Goal: Transaction & Acquisition: Purchase product/service

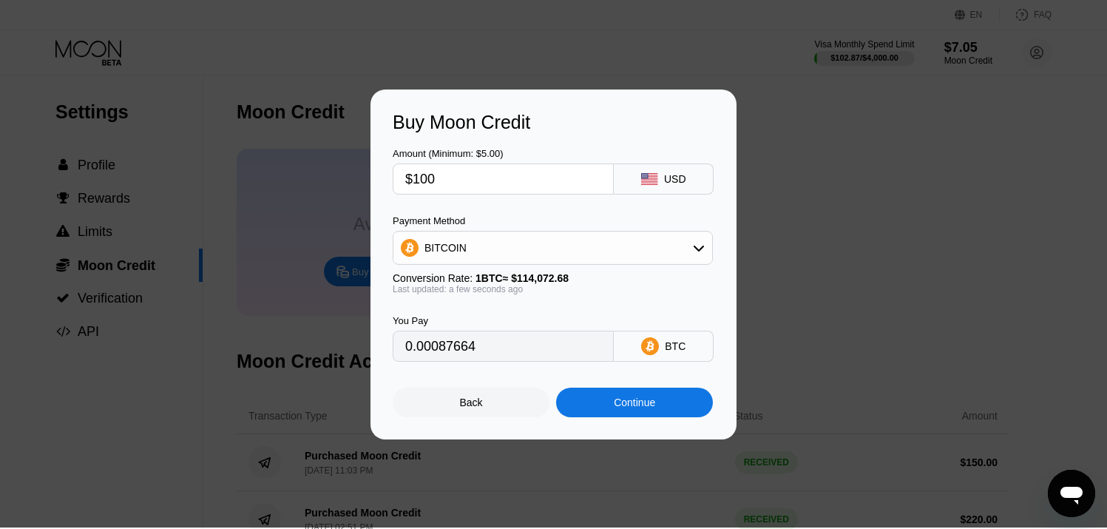
click at [482, 408] on div "Back" at bounding box center [471, 402] width 23 height 12
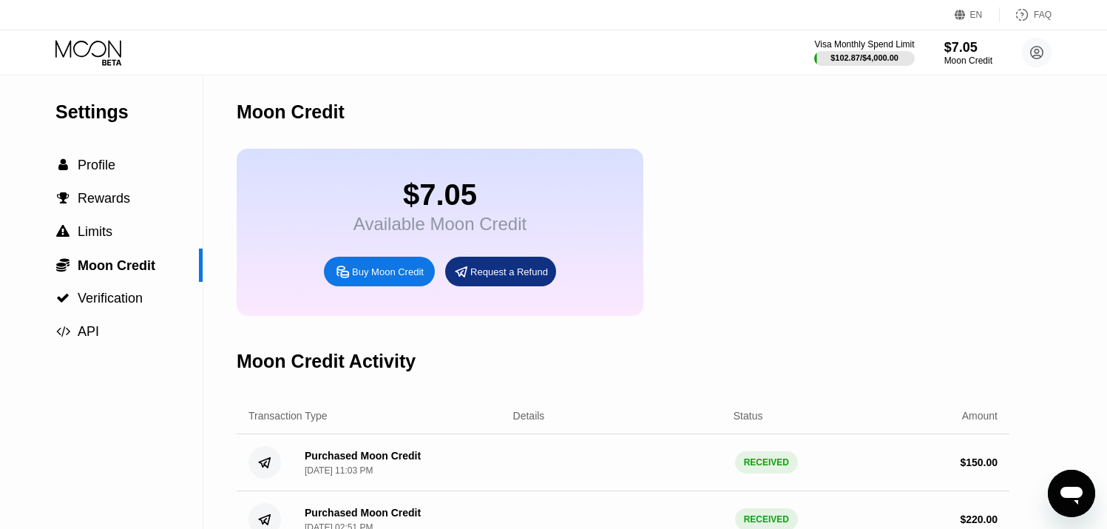
click at [88, 53] on icon at bounding box center [88, 48] width 66 height 17
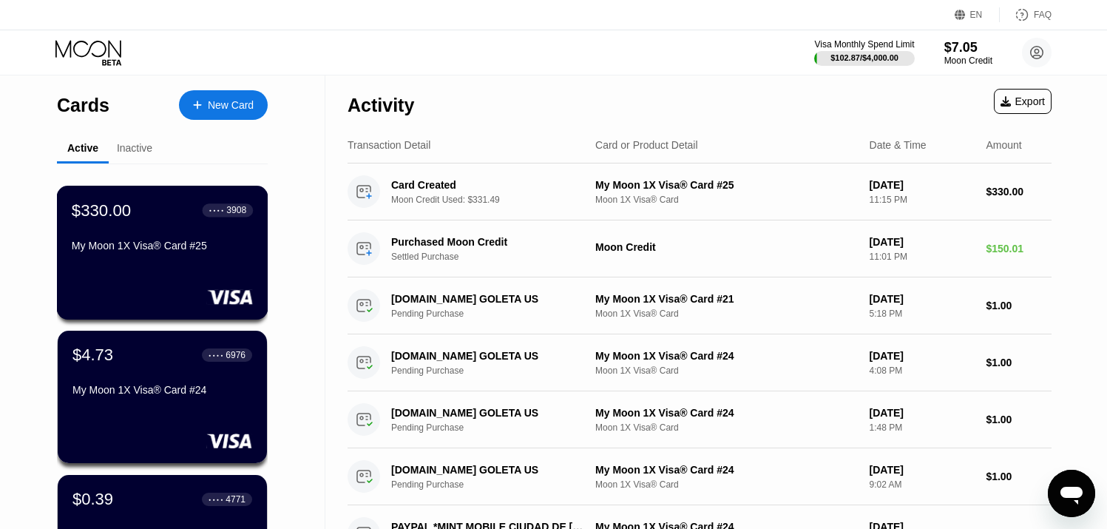
click at [156, 274] on div "$330.00 ● ● ● ● 3908 My Moon 1X Visa® Card #25" at bounding box center [163, 253] width 212 height 134
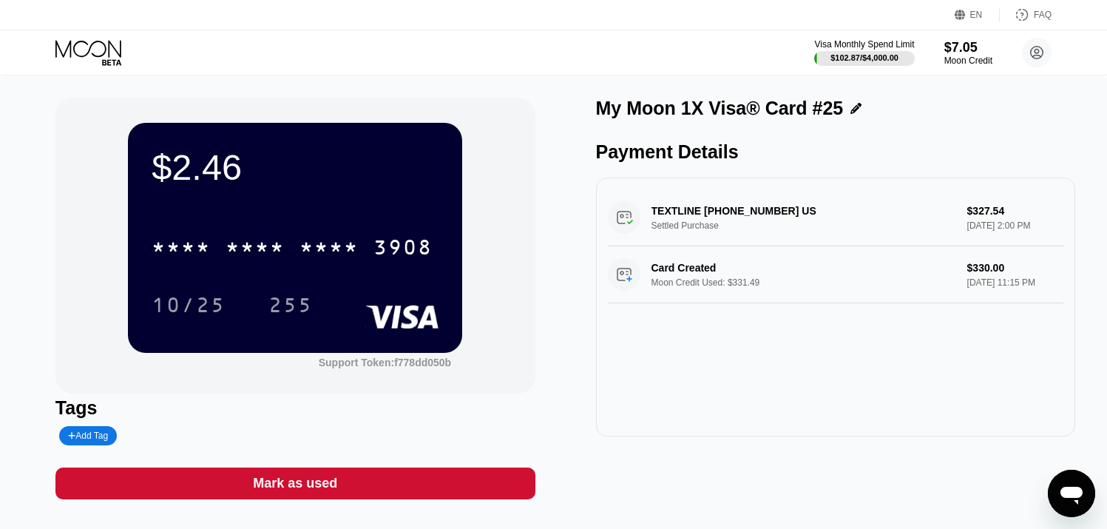
click at [95, 49] on icon at bounding box center [89, 53] width 69 height 26
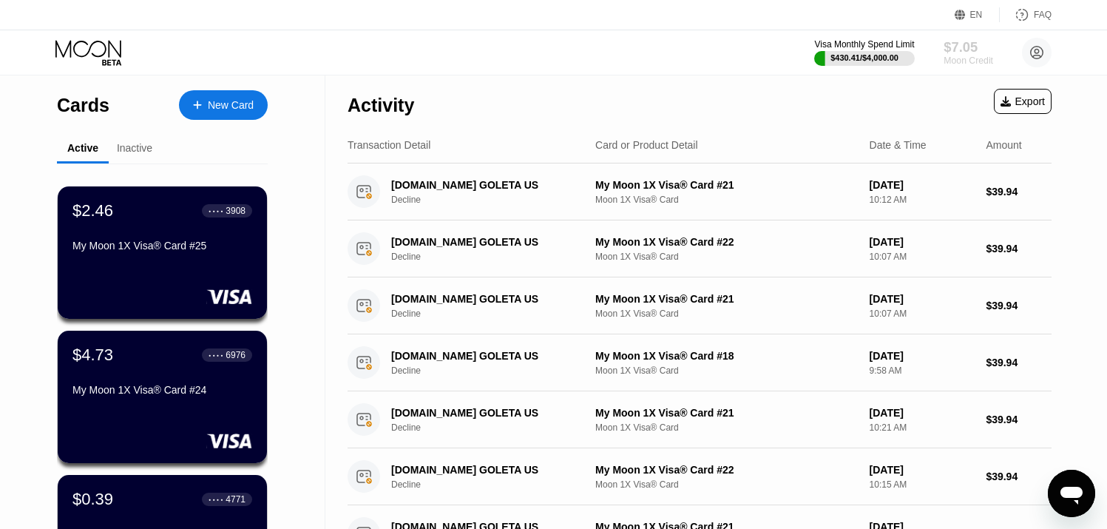
click at [966, 47] on div "$7.05" at bounding box center [969, 47] width 50 height 16
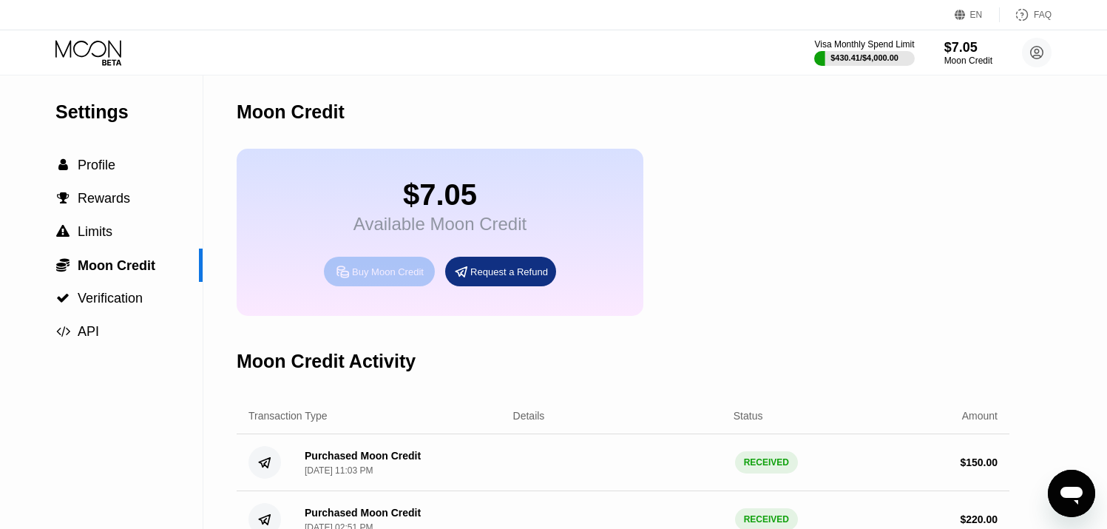
click at [383, 278] on div "Buy Moon Credit" at bounding box center [388, 272] width 72 height 13
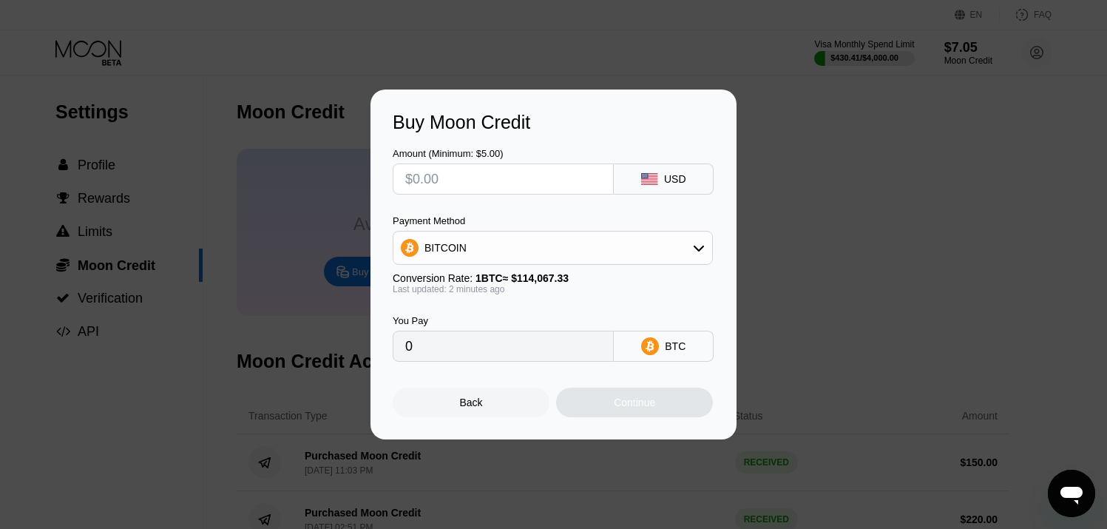
click at [418, 186] on input "text" at bounding box center [503, 179] width 196 height 30
type input "$1"
type input "0.00000877"
type input "$100"
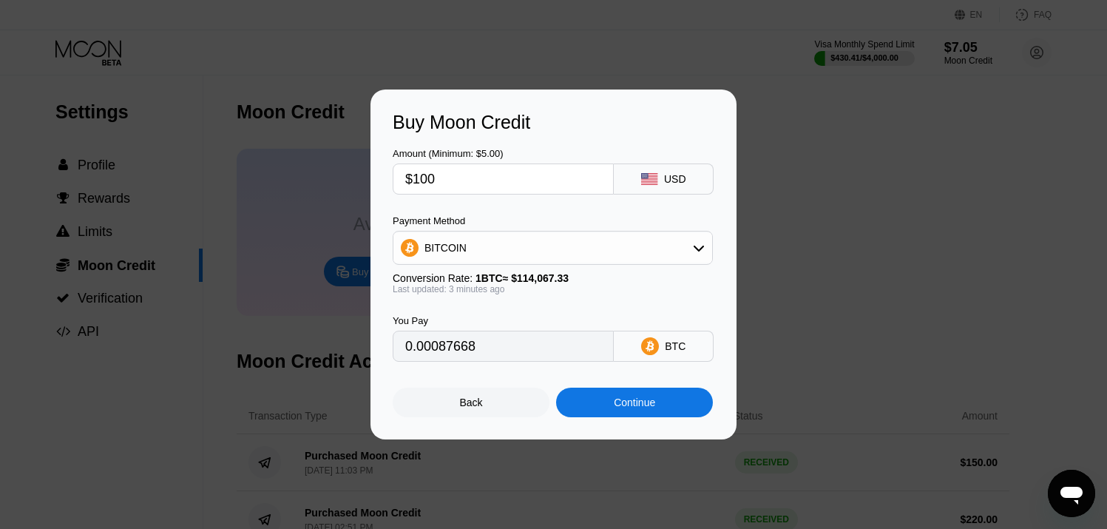
type input "0.00087627"
type input "$100"
click at [616, 408] on div "Continue" at bounding box center [634, 402] width 41 height 12
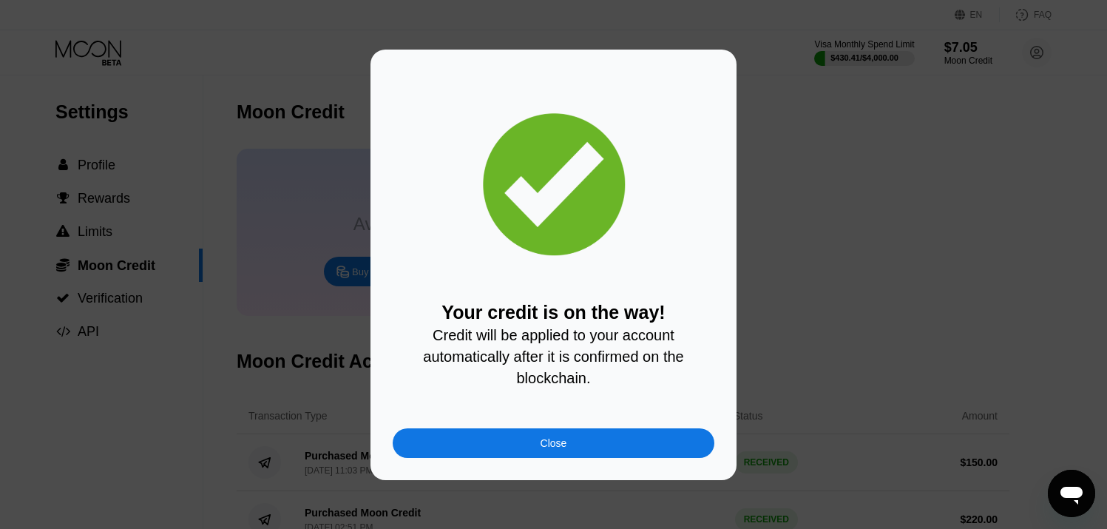
click at [575, 450] on div "Close" at bounding box center [554, 443] width 322 height 30
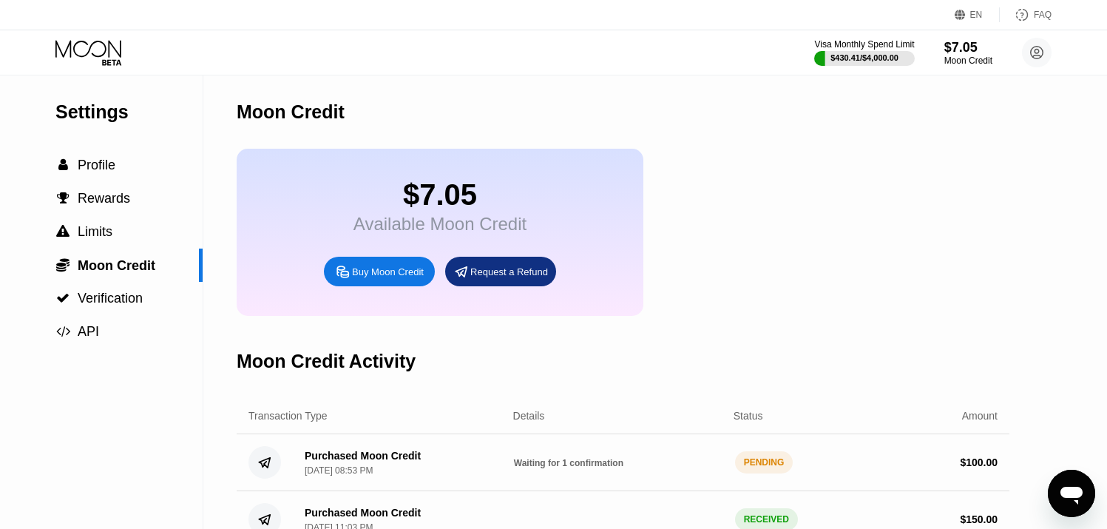
click at [87, 57] on icon at bounding box center [89, 53] width 69 height 26
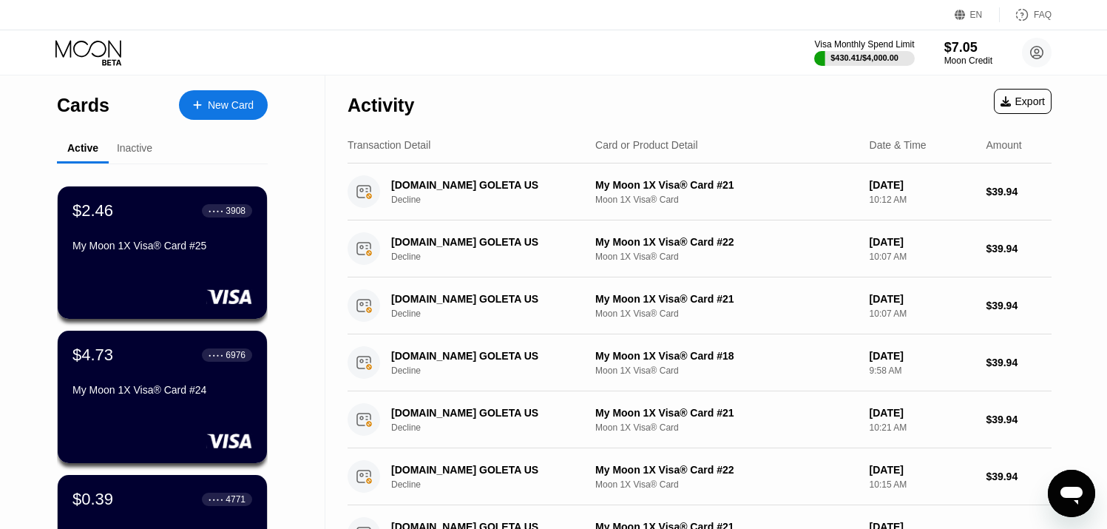
click at [99, 56] on icon at bounding box center [88, 48] width 66 height 17
